Goal: Information Seeking & Learning: Learn about a topic

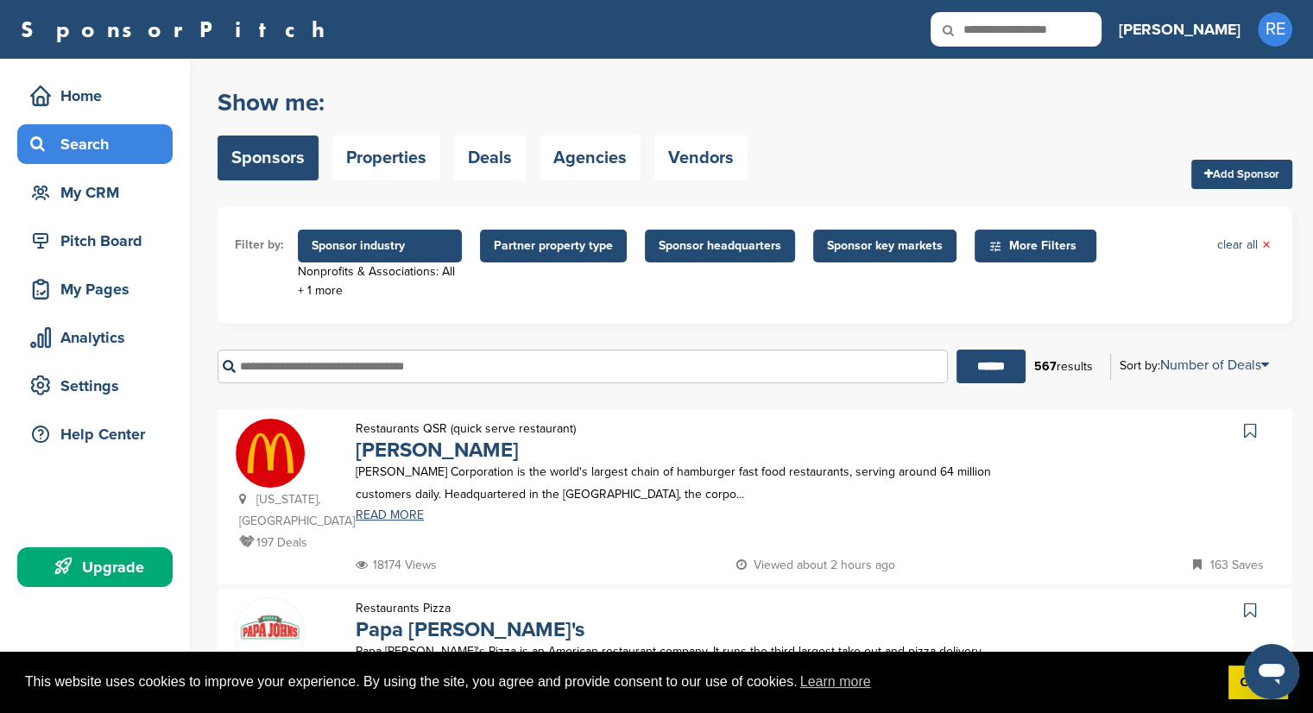
click at [296, 360] on input "text" at bounding box center [583, 367] width 730 height 34
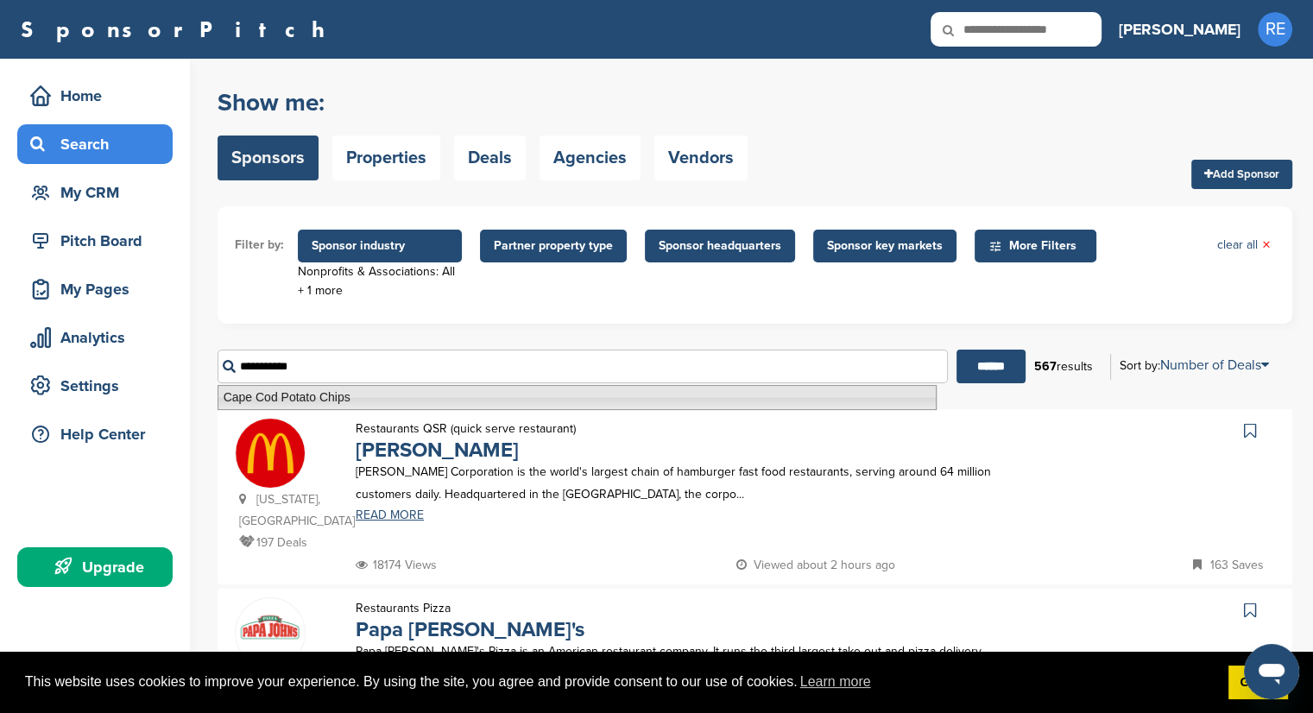
click at [281, 397] on li "Cape Cod Potato Chips" at bounding box center [577, 397] width 719 height 25
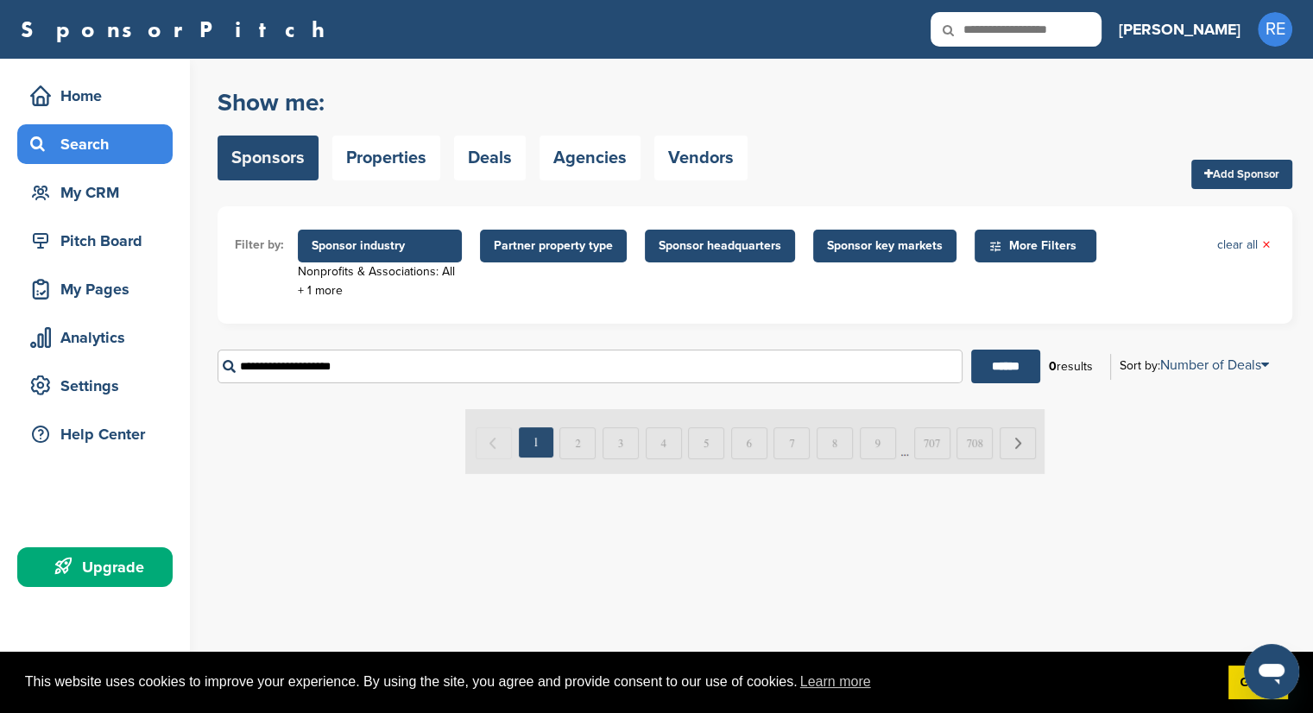
type input "**********"
click at [329, 256] on span "Sponsor industry" at bounding box center [380, 246] width 164 height 33
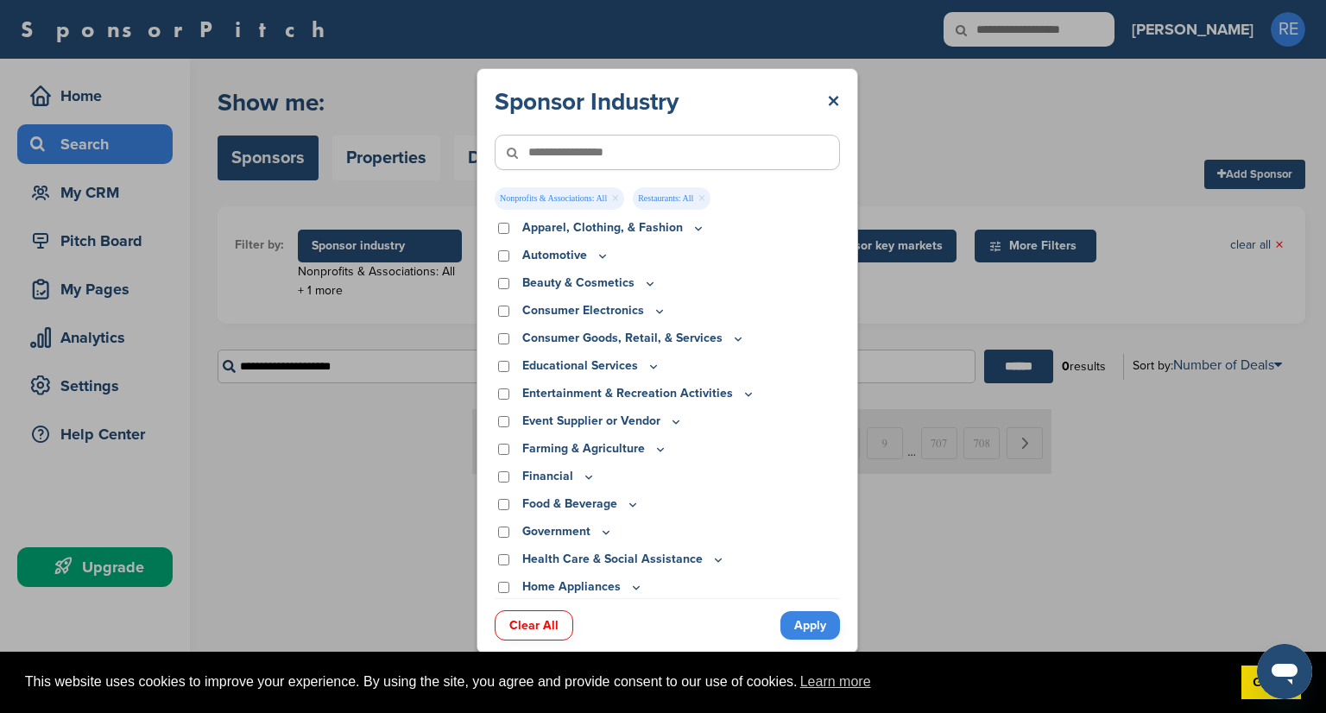
click at [555, 621] on link "Clear All" at bounding box center [534, 625] width 79 height 30
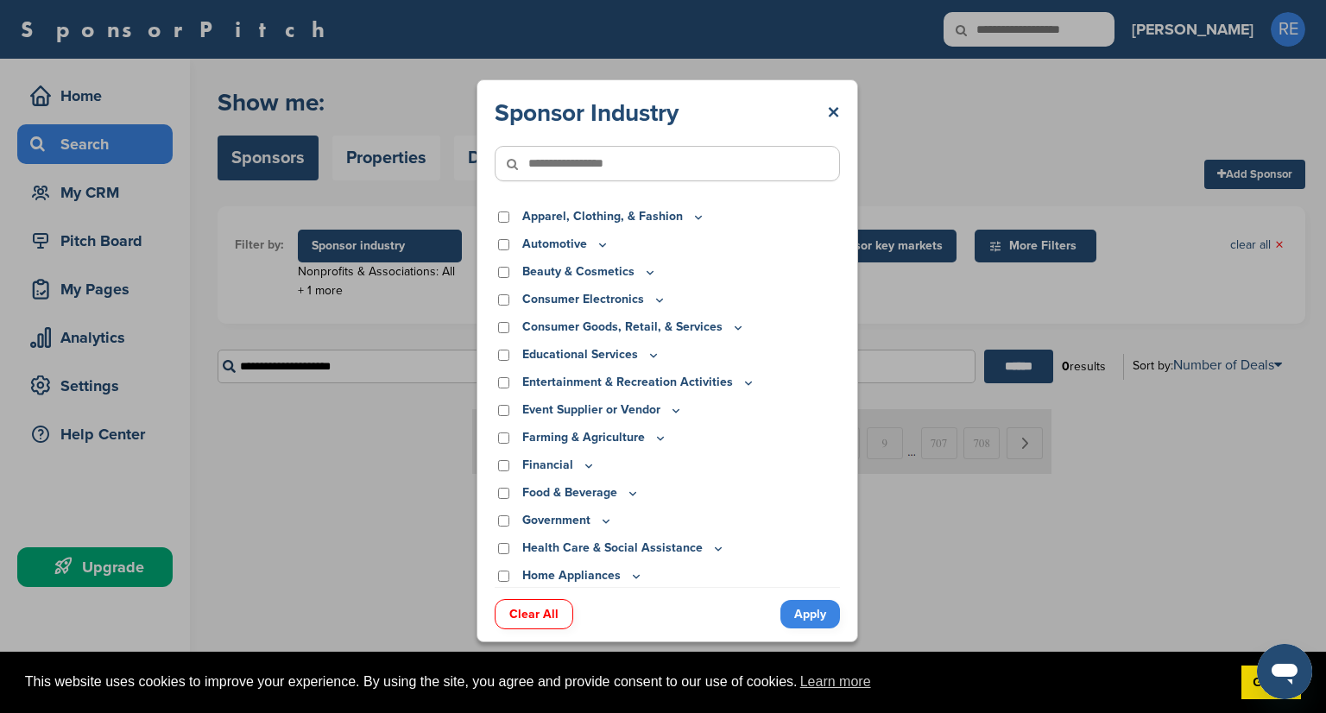
click at [810, 616] on link "Apply" at bounding box center [811, 614] width 60 height 28
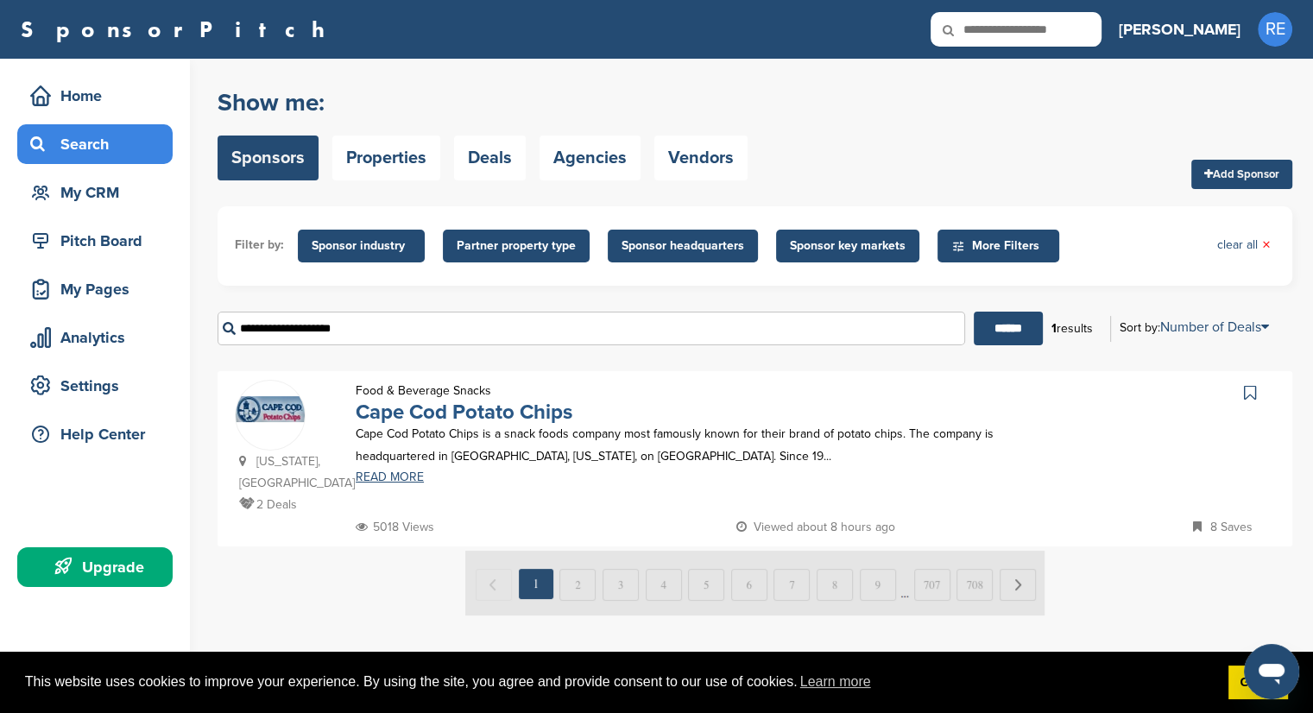
click at [380, 413] on link "Cape Cod Potato Chips" at bounding box center [464, 412] width 217 height 25
